Goal: Task Accomplishment & Management: Manage account settings

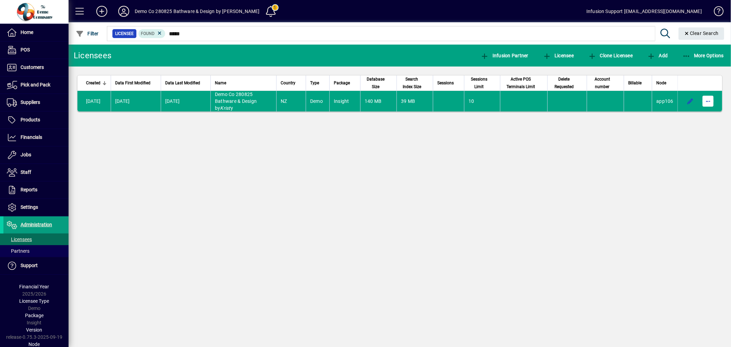
drag, startPoint x: 708, startPoint y: 100, endPoint x: 704, endPoint y: 103, distance: 5.6
click at [706, 101] on span "button" at bounding box center [707, 101] width 16 height 16
click at [691, 112] on span "Request licensee be deleted" at bounding box center [672, 116] width 71 height 8
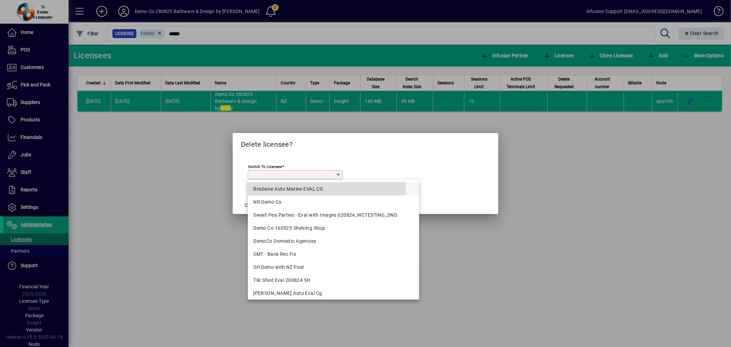
drag, startPoint x: 325, startPoint y: 189, endPoint x: 299, endPoint y: 190, distance: 26.4
click at [324, 189] on div "Brisbane Auto Marine EVAL CG" at bounding box center [333, 188] width 160 height 7
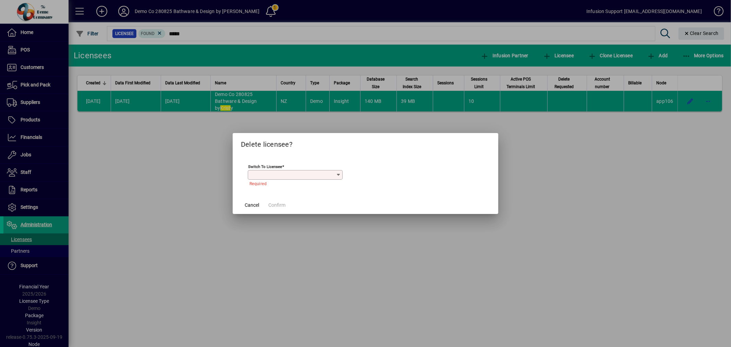
type input "**********"
click at [276, 201] on button "Confirm" at bounding box center [276, 205] width 23 height 12
